Goal: Task Accomplishment & Management: Use online tool/utility

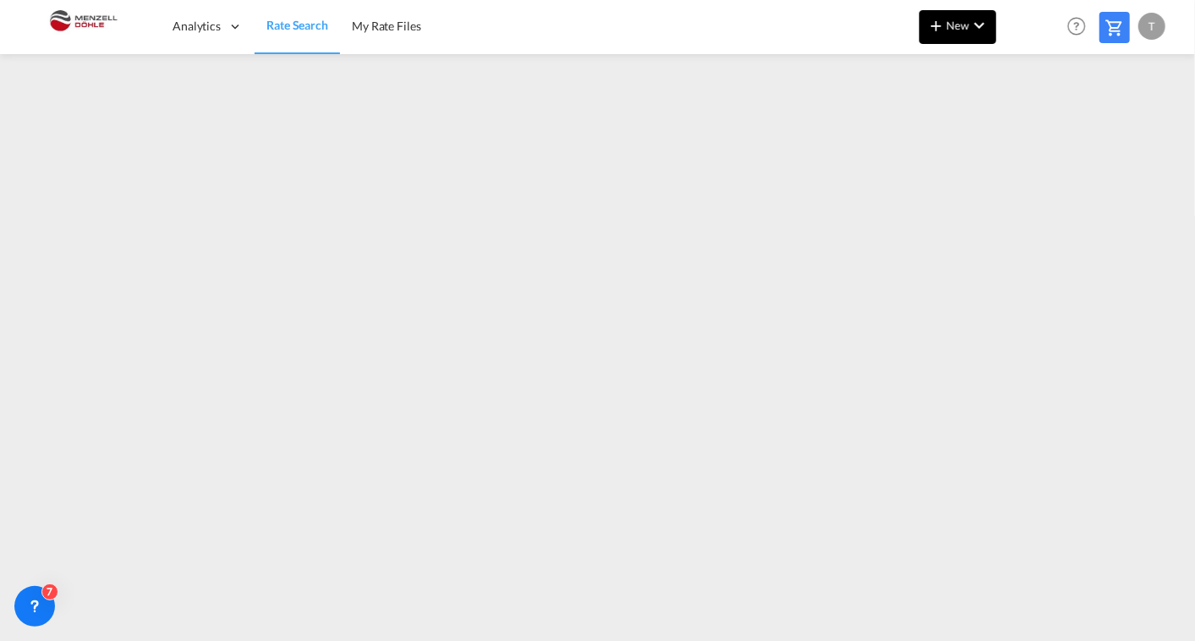
click at [976, 33] on md-icon "icon-chevron-down" at bounding box center [979, 25] width 20 height 20
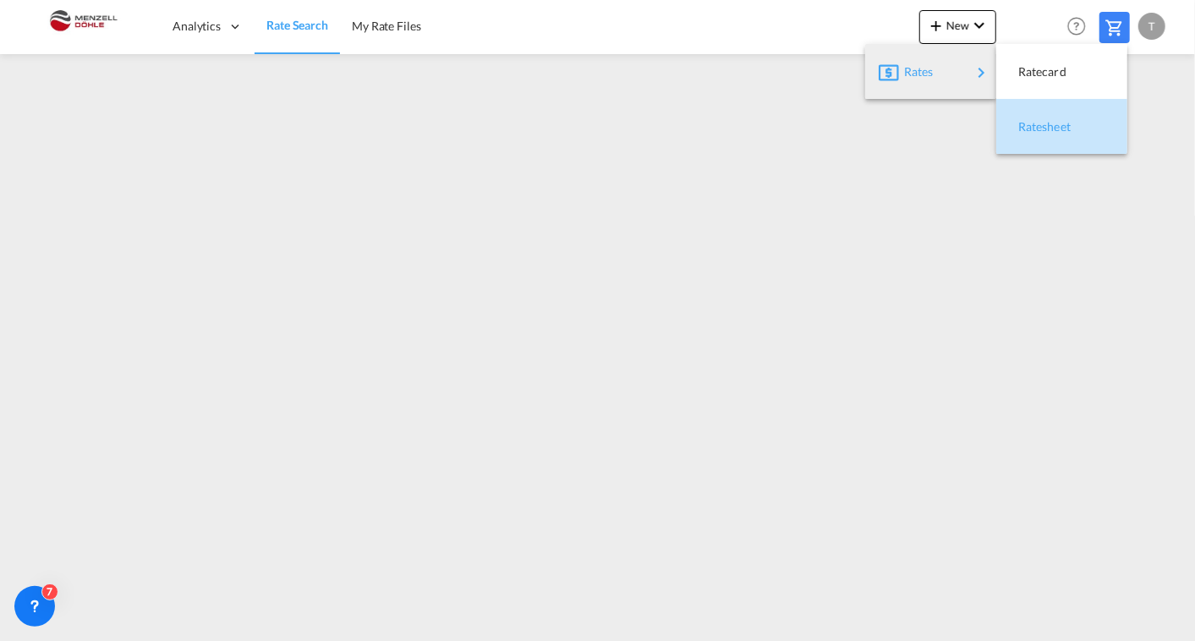
click at [1028, 127] on span "Ratesheet" at bounding box center [1027, 127] width 19 height 34
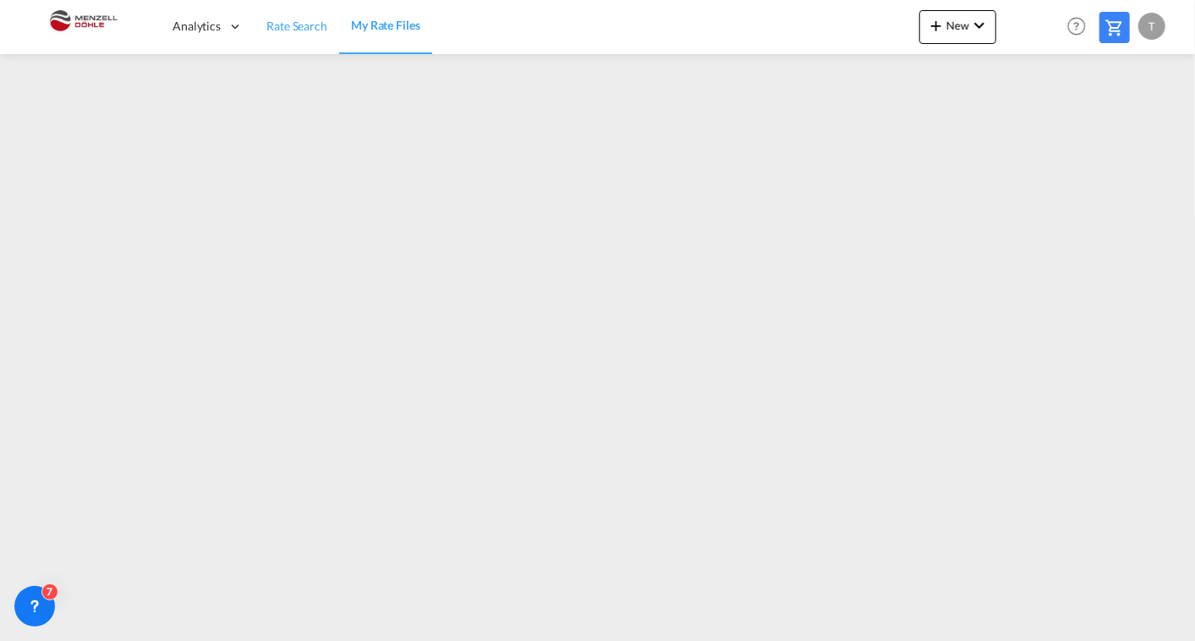
click at [279, 36] on link "Rate Search" at bounding box center [297, 26] width 85 height 55
